Goal: Task Accomplishment & Management: Use online tool/utility

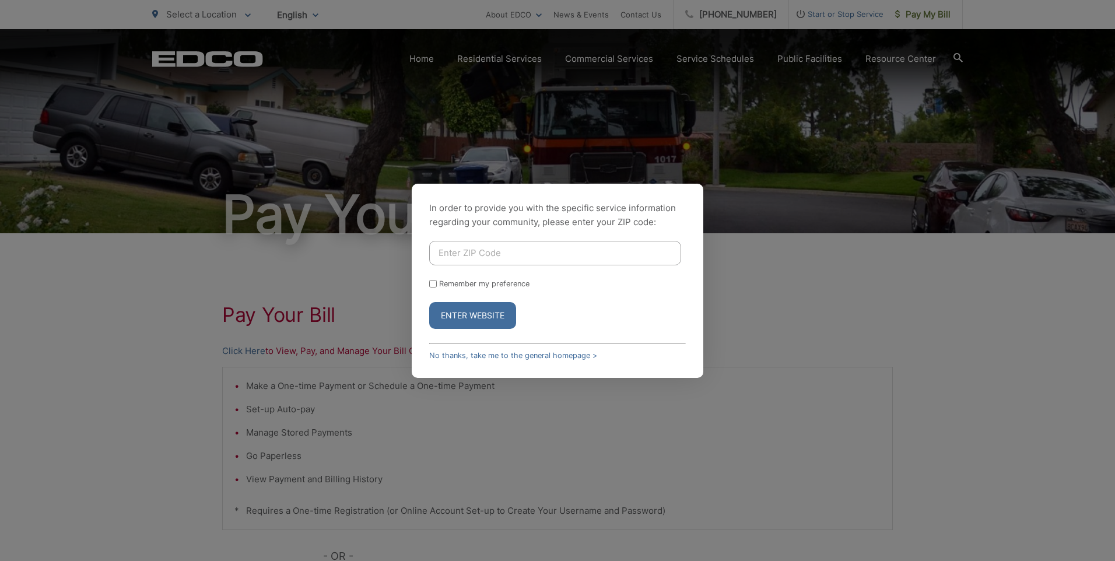
click at [484, 249] on input "Enter ZIP Code" at bounding box center [555, 253] width 252 height 25
type input "92028"
click at [479, 314] on button "Enter Website" at bounding box center [472, 315] width 87 height 27
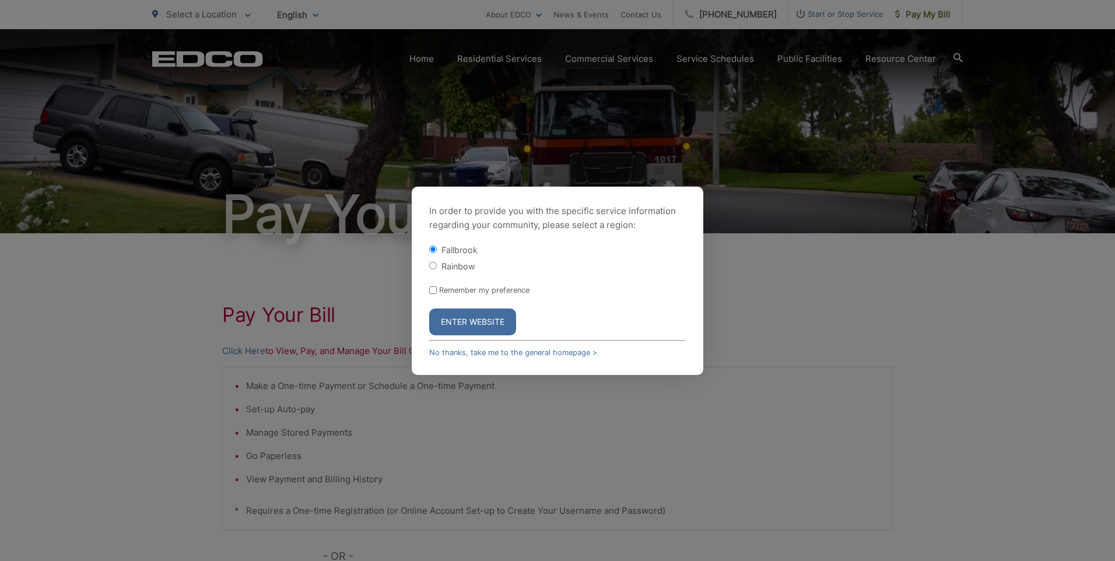
click at [475, 317] on button "Enter Website" at bounding box center [472, 322] width 87 height 27
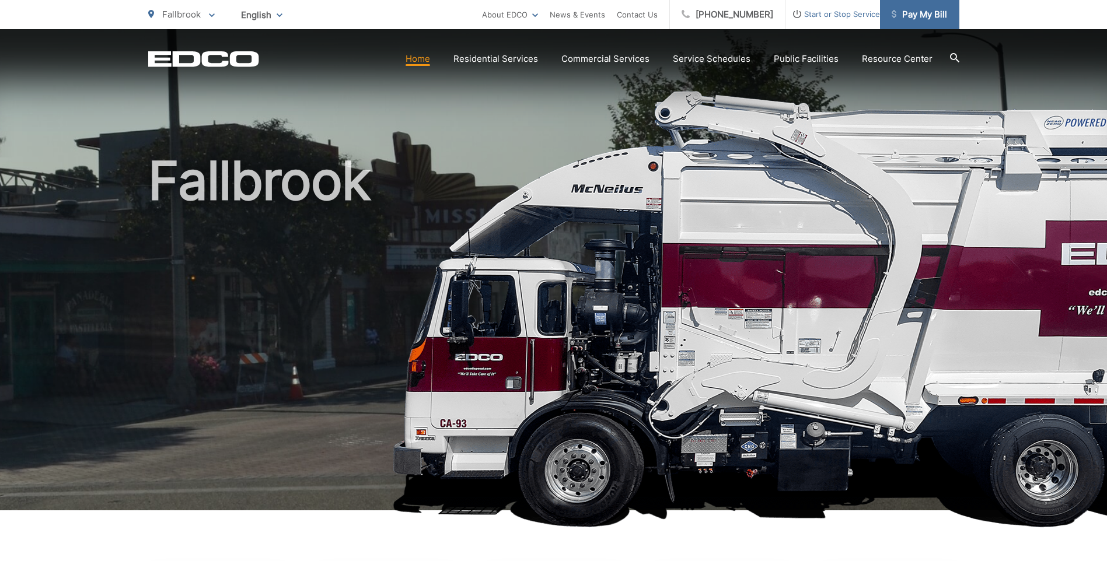
click at [926, 17] on span "Pay My Bill" at bounding box center [918, 15] width 55 height 14
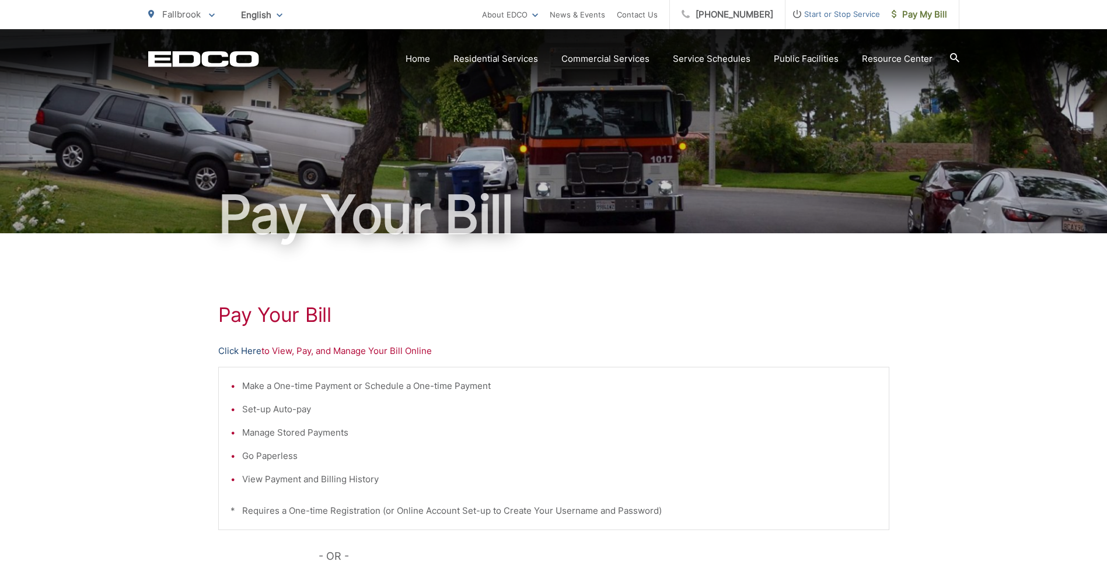
click at [243, 353] on link "Click Here" at bounding box center [239, 351] width 43 height 14
